Goal: Information Seeking & Learning: Learn about a topic

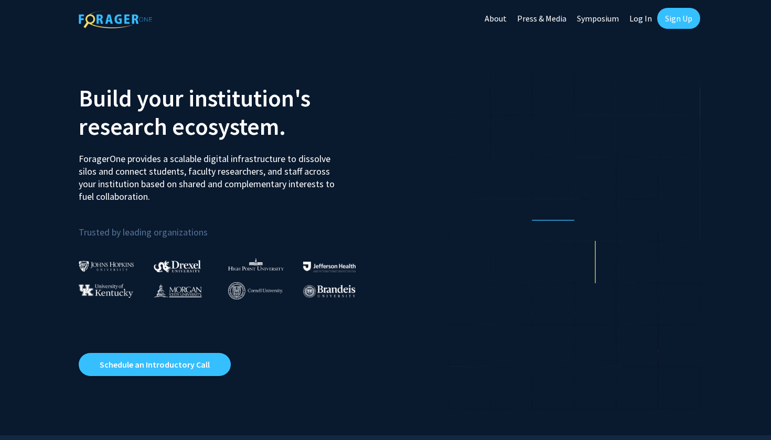
click at [644, 19] on link "Log In" at bounding box center [640, 18] width 33 height 37
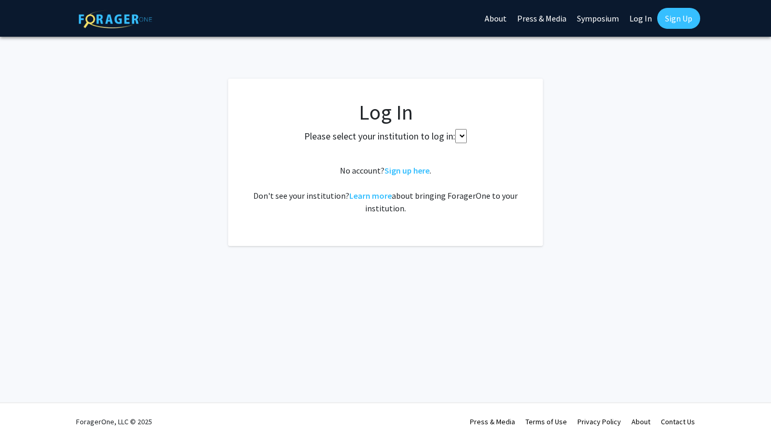
select select
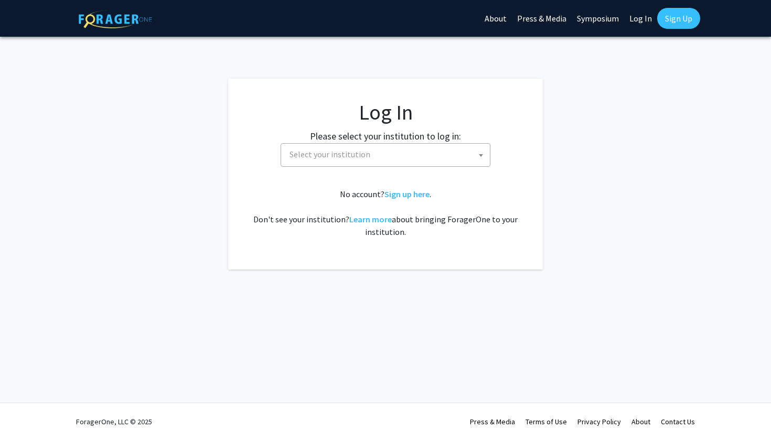
click at [462, 157] on span "Select your institution" at bounding box center [387, 154] width 204 height 21
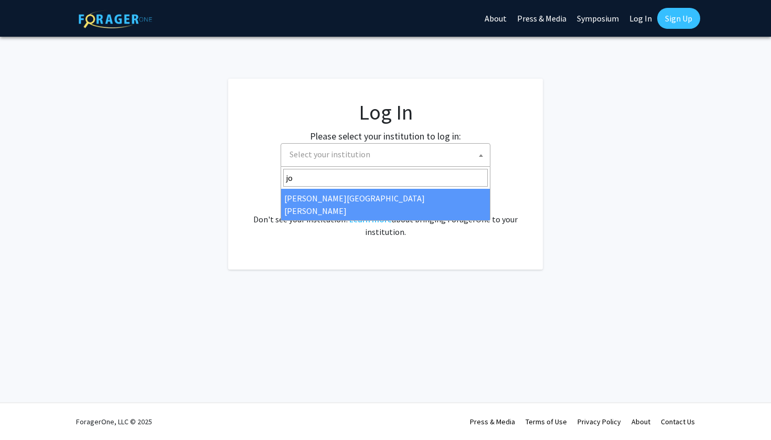
type input "jo"
select select "1"
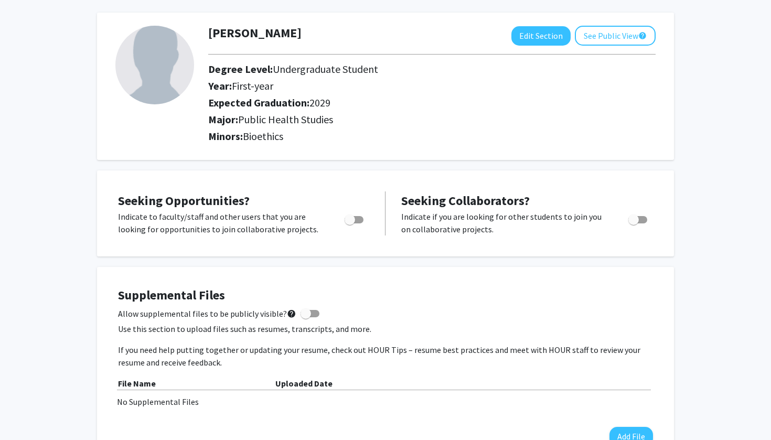
scroll to position [45, 0]
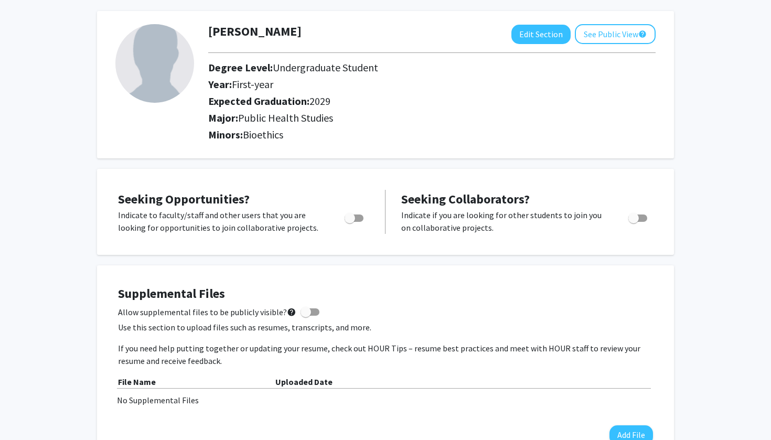
click at [353, 221] on span "Toggle" at bounding box center [349, 218] width 10 height 10
click at [350, 222] on input "Are you actively seeking opportunities?" at bounding box center [349, 222] width 1 height 1
checkbox input "true"
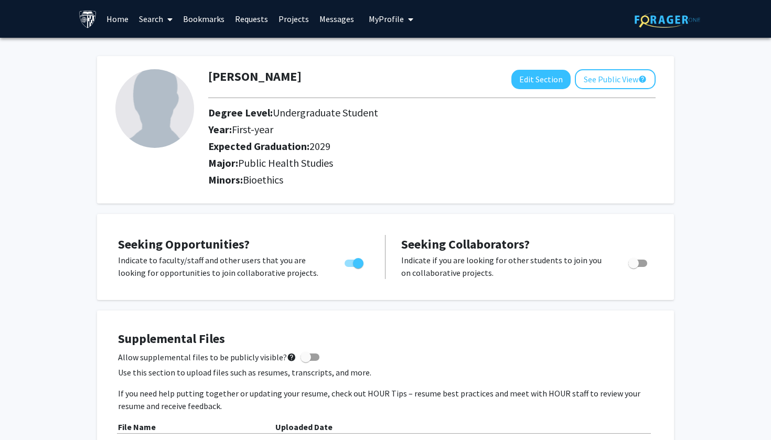
scroll to position [0, 0]
click at [113, 17] on link "Home" at bounding box center [117, 19] width 32 height 37
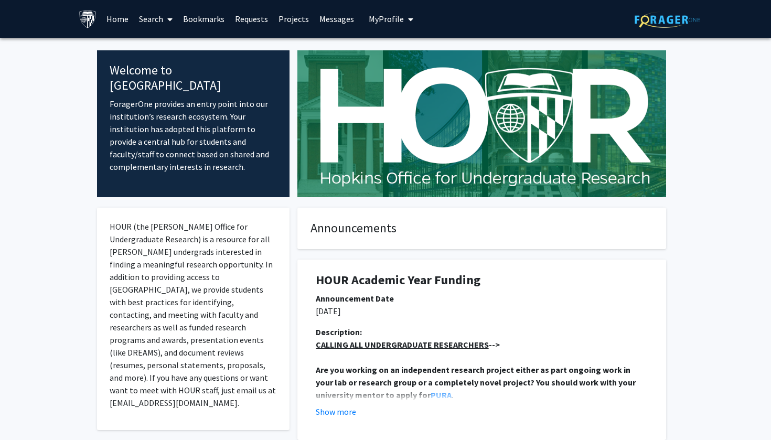
click at [164, 22] on span at bounding box center [167, 19] width 9 height 37
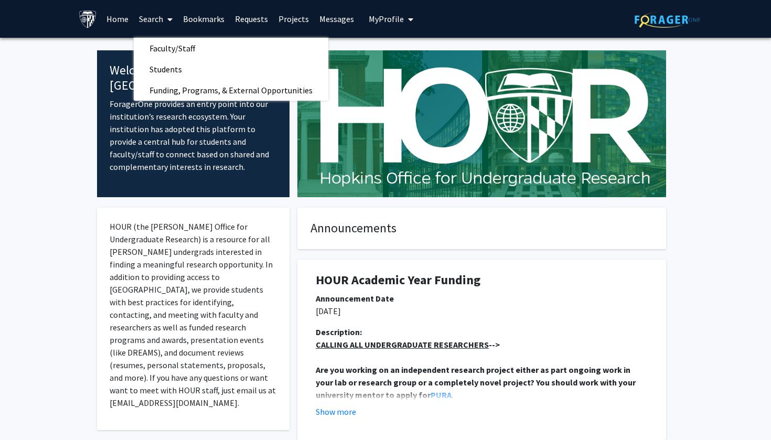
click at [288, 22] on link "Projects" at bounding box center [293, 19] width 41 height 37
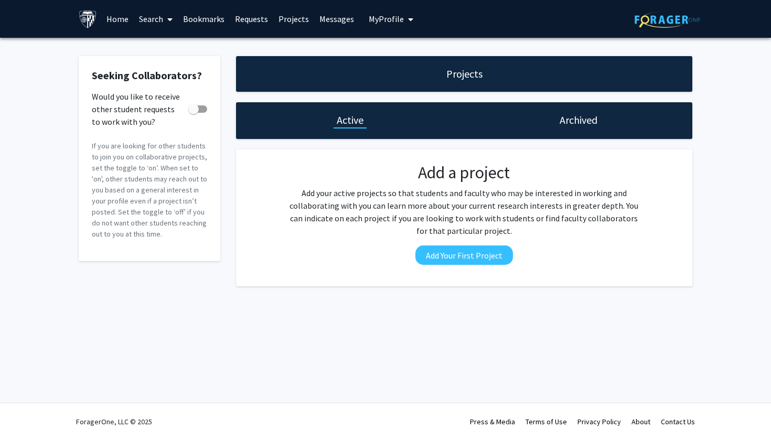
click at [266, 21] on link "Requests" at bounding box center [252, 19] width 44 height 37
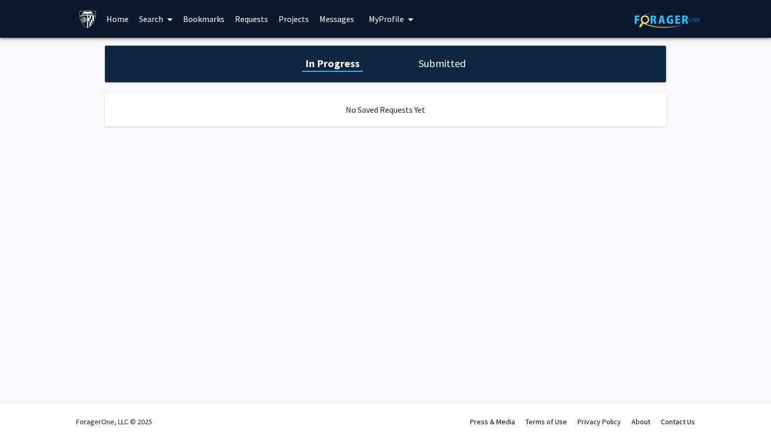
click at [211, 19] on link "Bookmarks" at bounding box center [204, 19] width 52 height 37
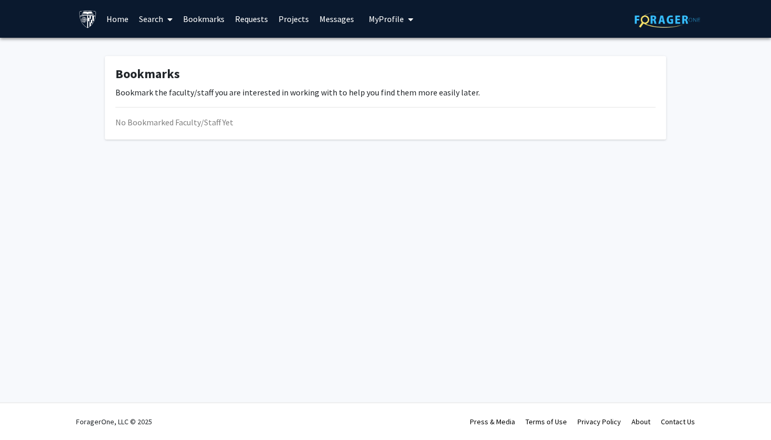
click at [165, 20] on span at bounding box center [167, 19] width 9 height 37
click at [171, 53] on span "Faculty/Staff" at bounding box center [172, 48] width 77 height 21
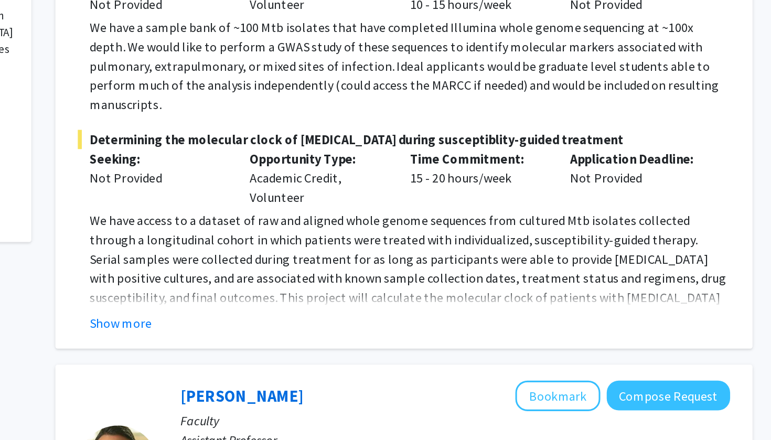
scroll to position [341, 0]
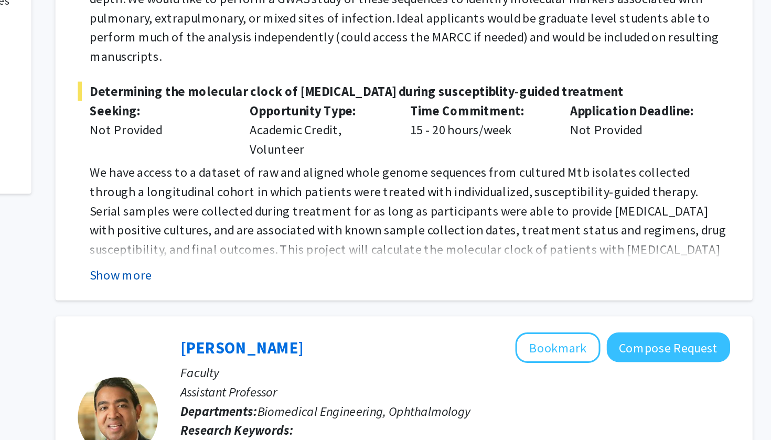
click at [258, 326] on button "Show more" at bounding box center [278, 332] width 40 height 13
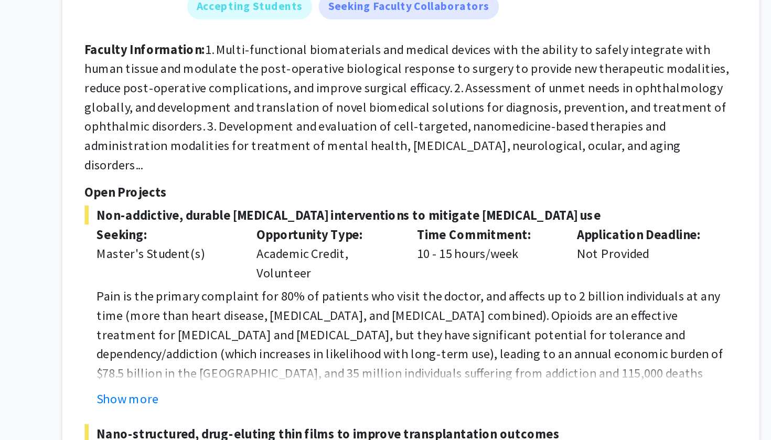
scroll to position [701, 0]
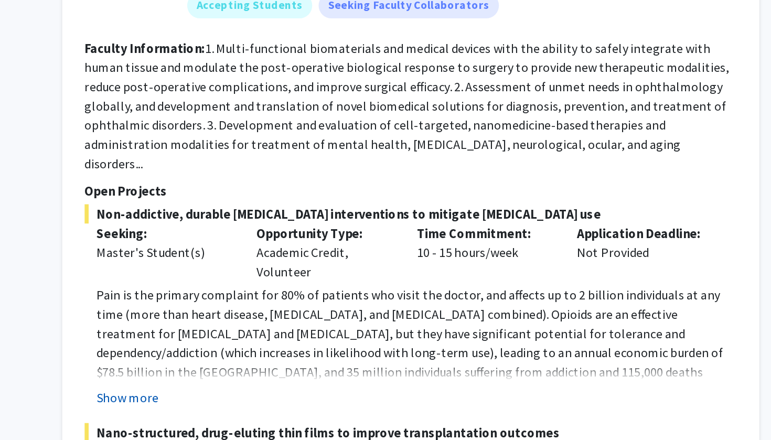
click at [258, 406] on button "Show more" at bounding box center [278, 412] width 40 height 13
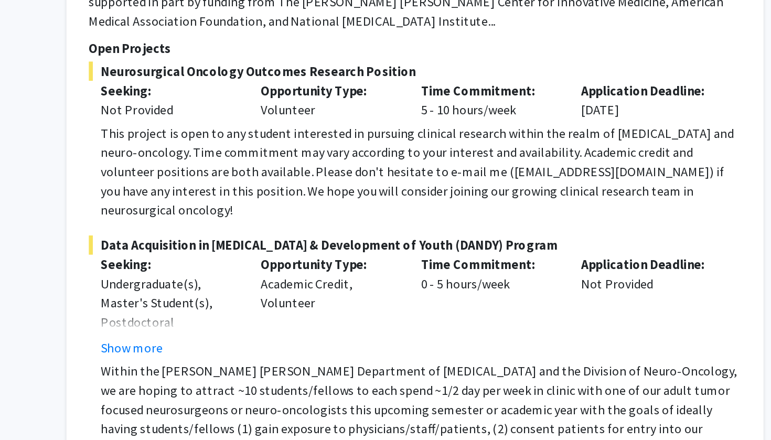
scroll to position [2086, 0]
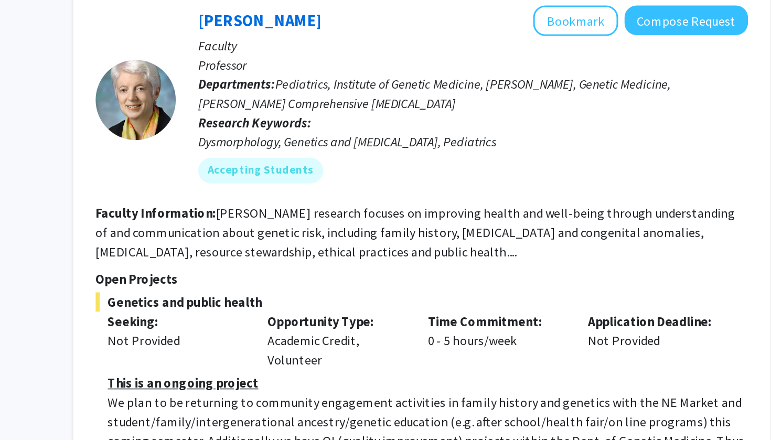
scroll to position [2550, 0]
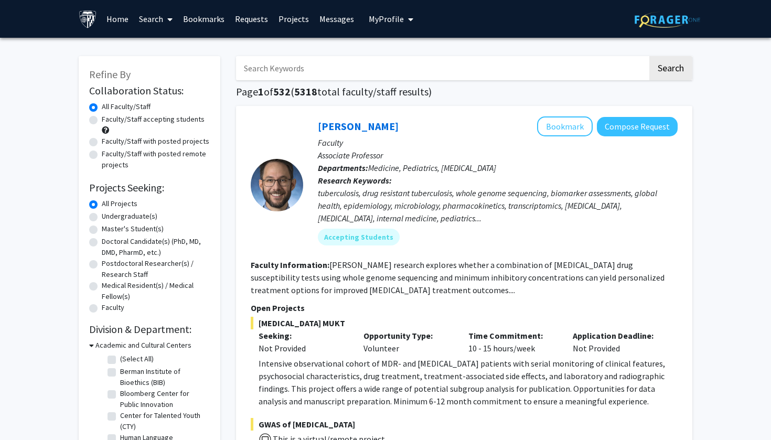
scroll to position [0, 0]
click at [474, 78] on input "Search Keywords" at bounding box center [441, 68] width 411 height 24
type input "d"
type input "fetal"
click at [670, 70] on button "Search" at bounding box center [670, 68] width 43 height 24
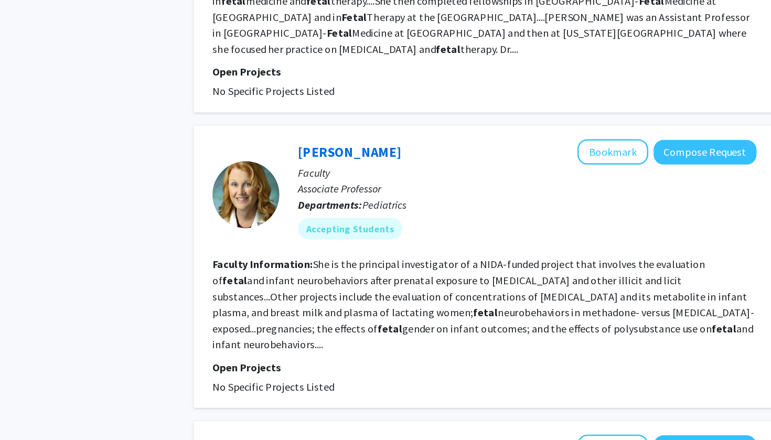
scroll to position [1480, 0]
